Goal: Transaction & Acquisition: Purchase product/service

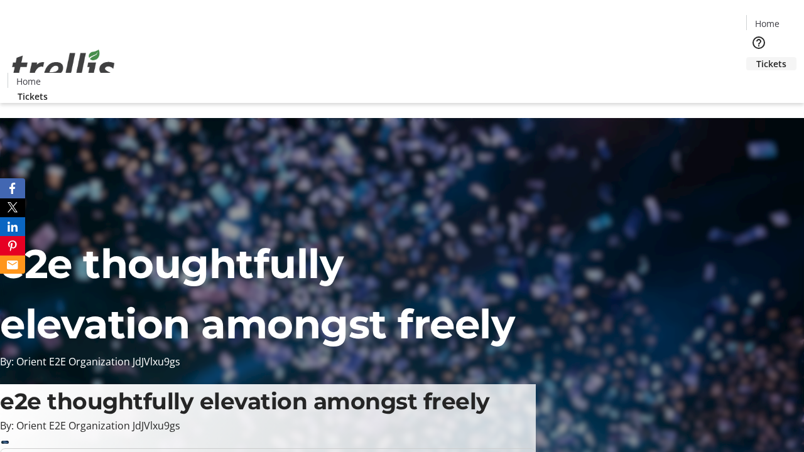
click at [756, 57] on span "Tickets" at bounding box center [771, 63] width 30 height 13
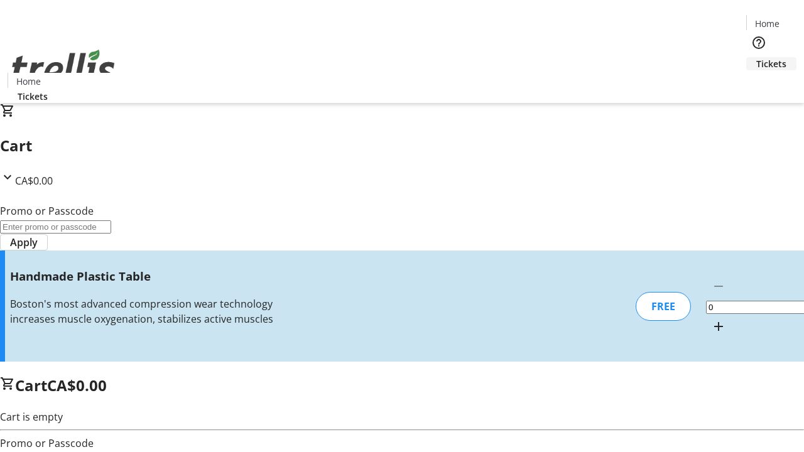
click at [711, 319] on mat-icon "Increment by one" at bounding box center [718, 326] width 15 height 15
type input "1"
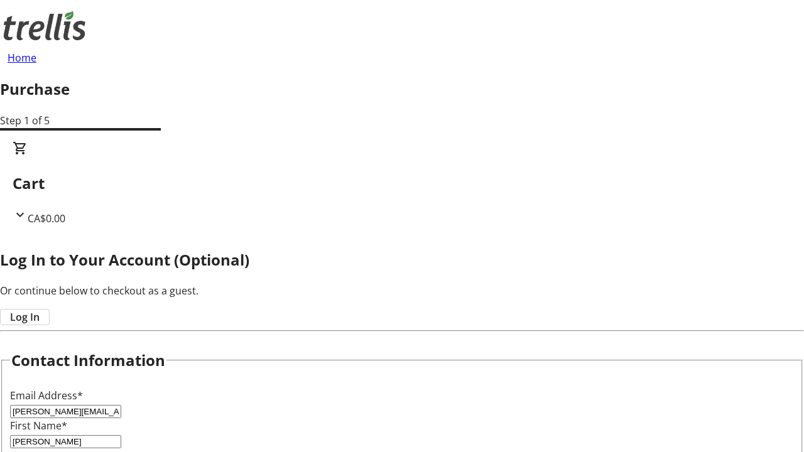
type input "[PERSON_NAME]"
